Goal: Transaction & Acquisition: Download file/media

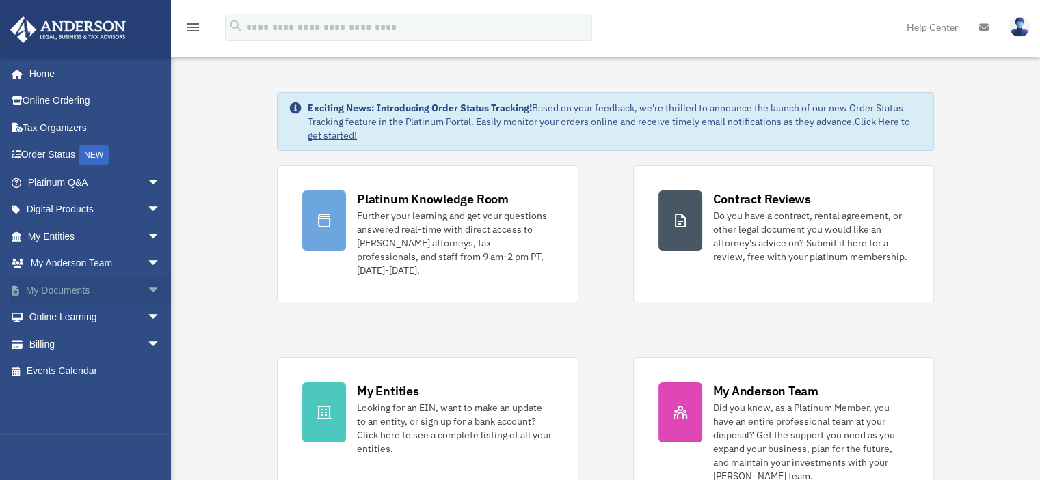
click at [147, 287] on span "arrow_drop_down" at bounding box center [160, 291] width 27 height 28
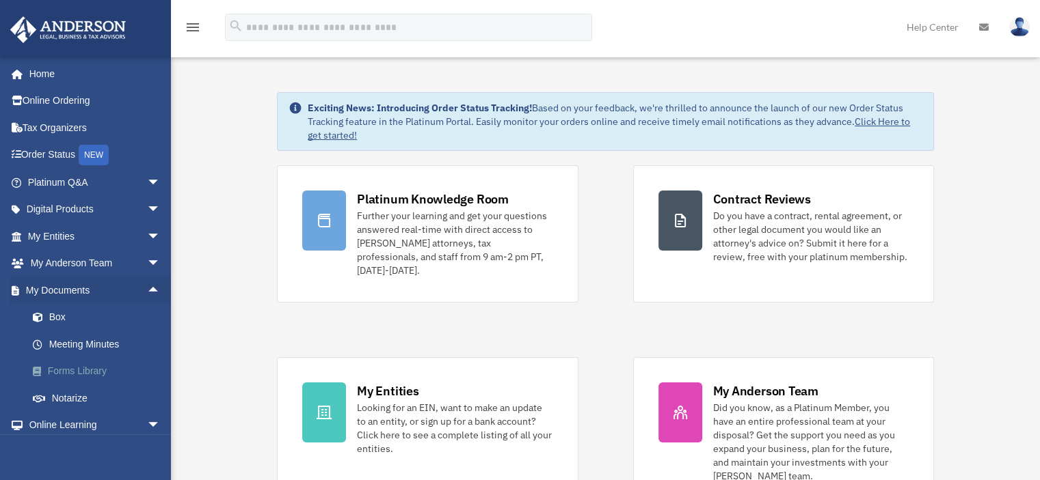
click at [75, 372] on link "Forms Library" at bounding box center [100, 371] width 162 height 27
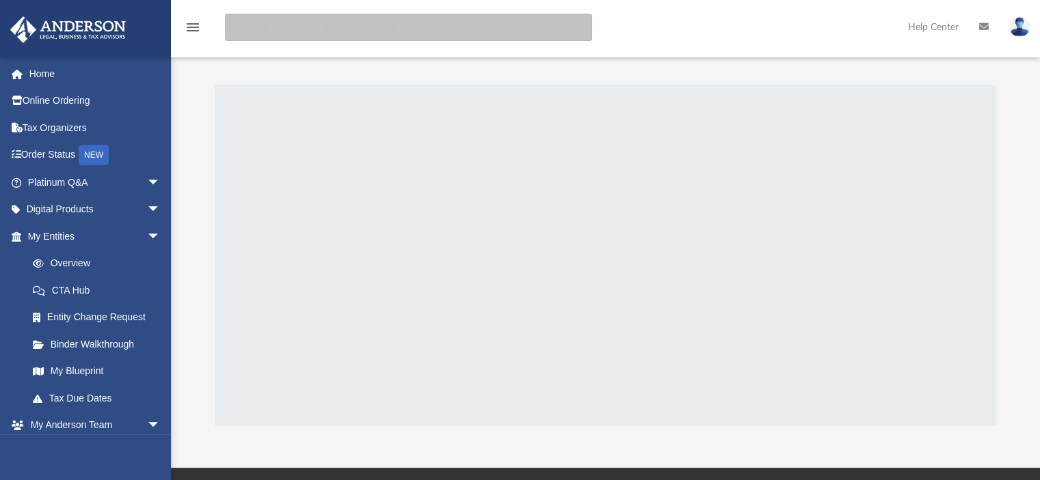
click at [376, 33] on input "search" at bounding box center [408, 27] width 367 height 27
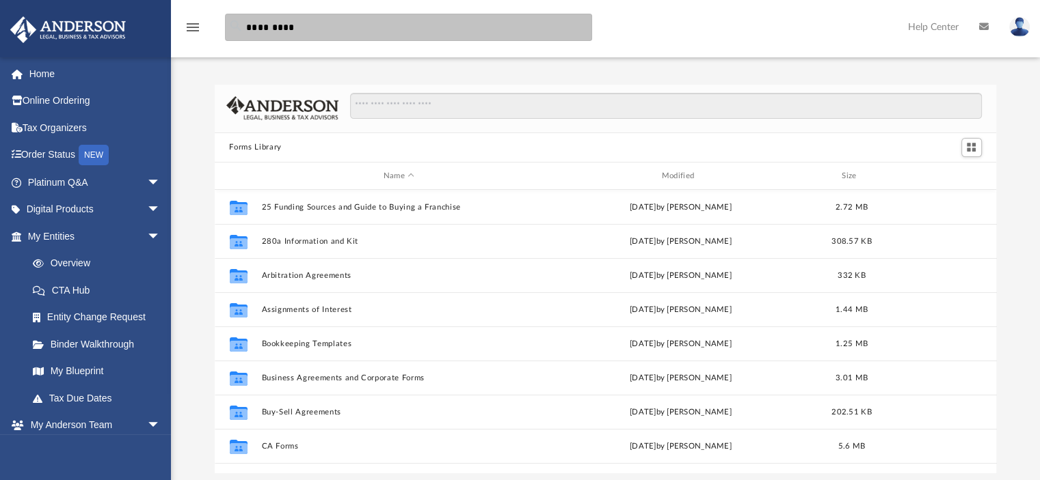
scroll to position [300, 771]
type input "**********"
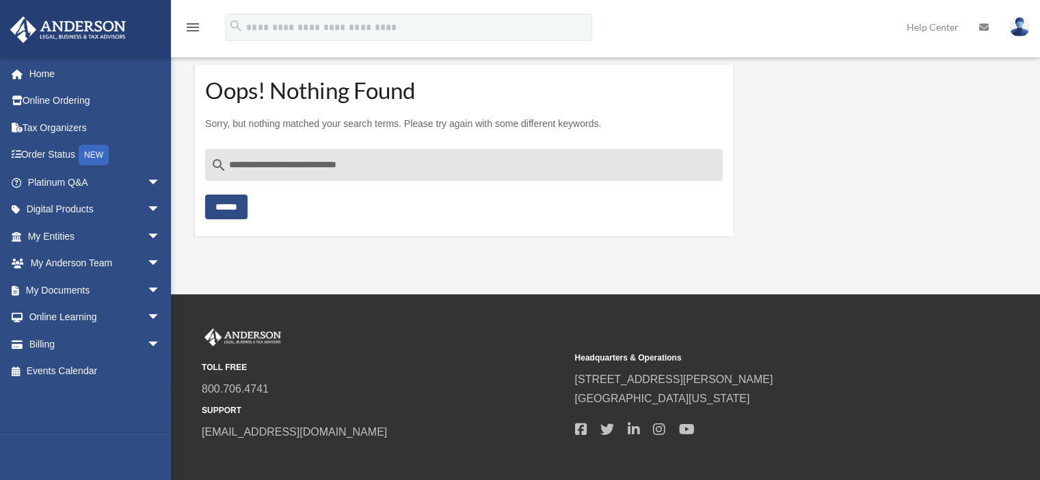
click at [199, 26] on icon "menu" at bounding box center [193, 27] width 16 height 16
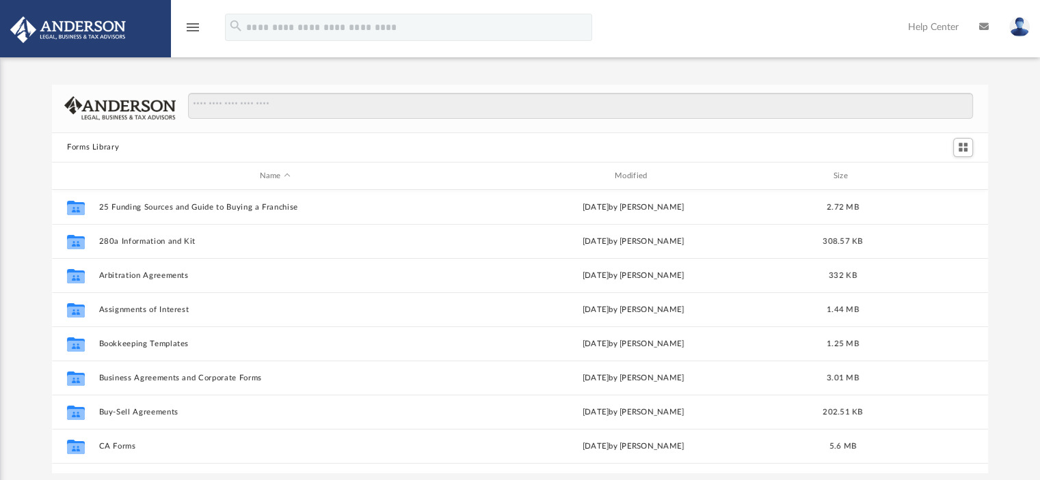
scroll to position [300, 925]
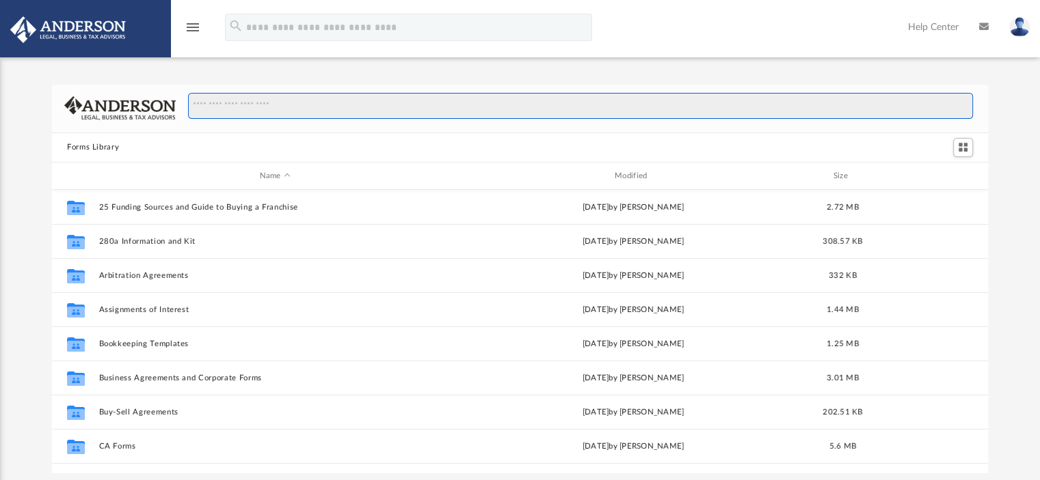
click at [298, 116] on input "Search files and folders" at bounding box center [580, 106] width 785 height 26
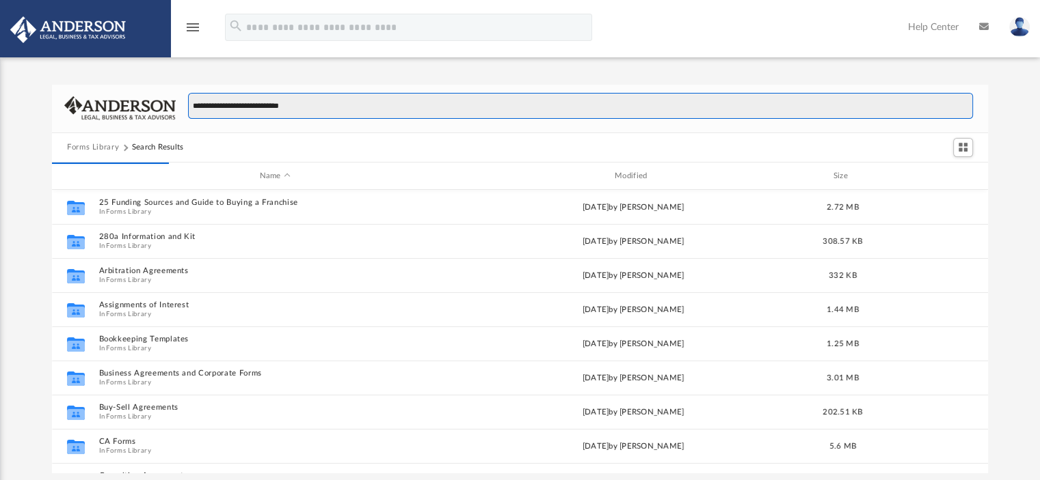
type input "**********"
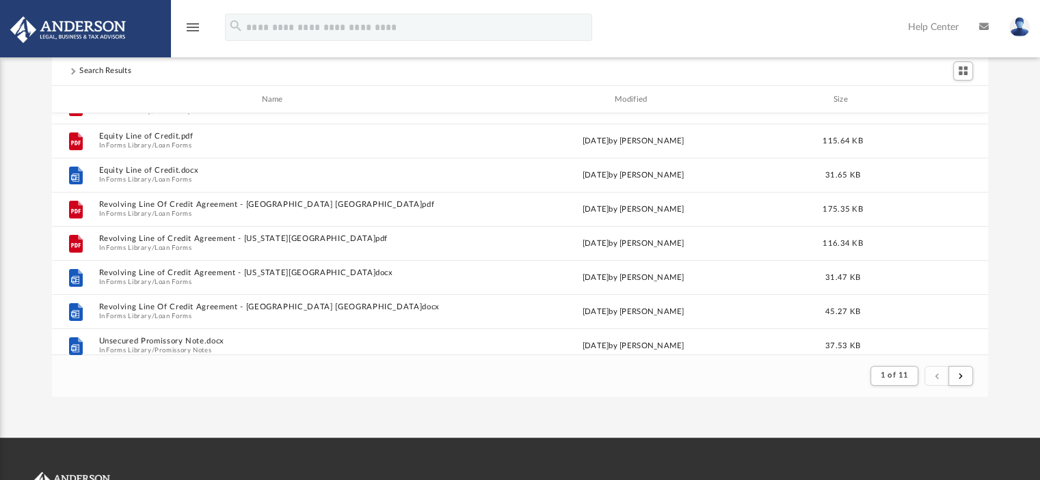
scroll to position [0, 0]
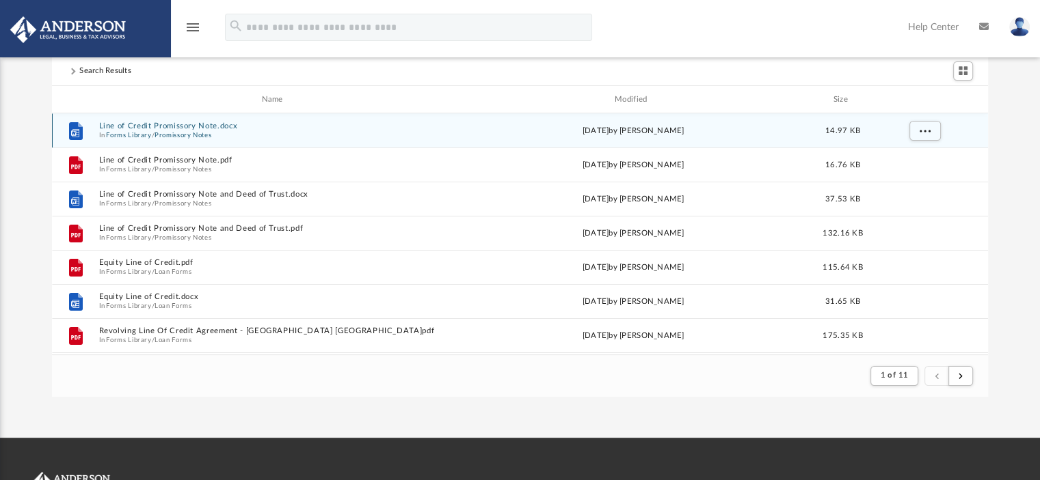
click at [129, 125] on button "Line of Credit Promissory Note.docx" at bounding box center [275, 126] width 352 height 9
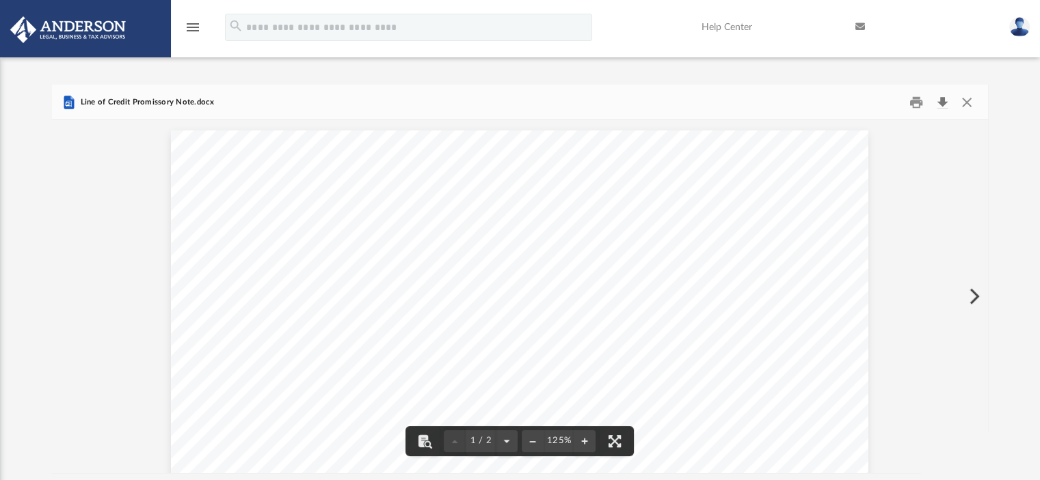
click at [943, 106] on button "Download" at bounding box center [942, 102] width 25 height 21
